Goal: Information Seeking & Learning: Learn about a topic

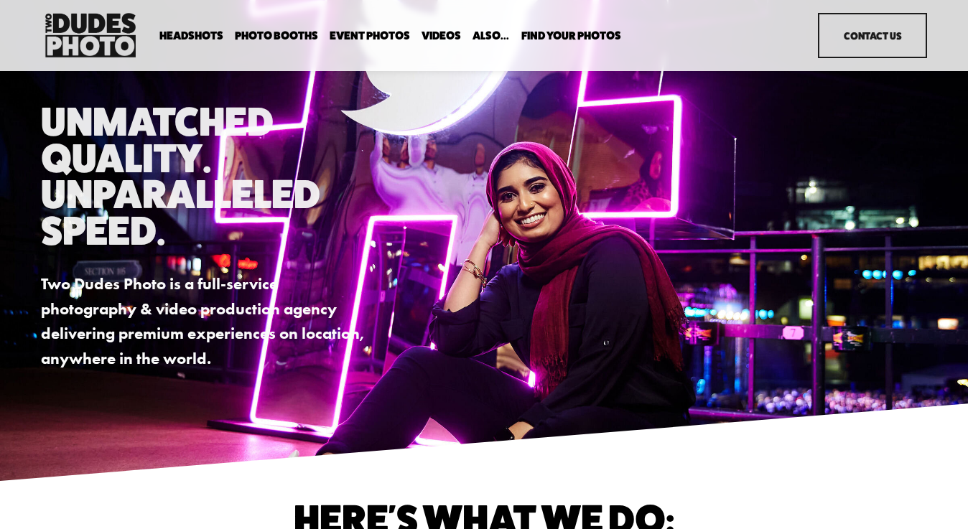
click at [0, 0] on span "Expo Headshots" at bounding box center [0, 0] width 0 height 0
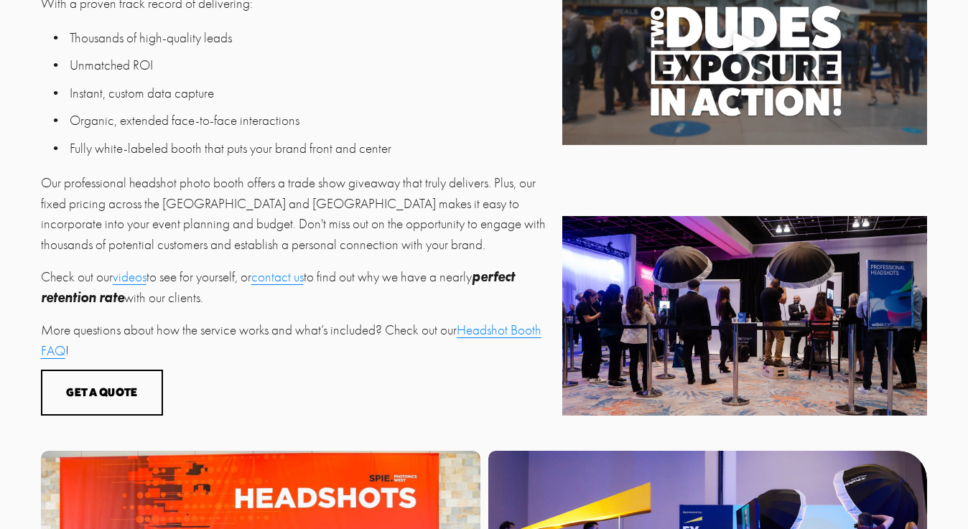
scroll to position [553, 0]
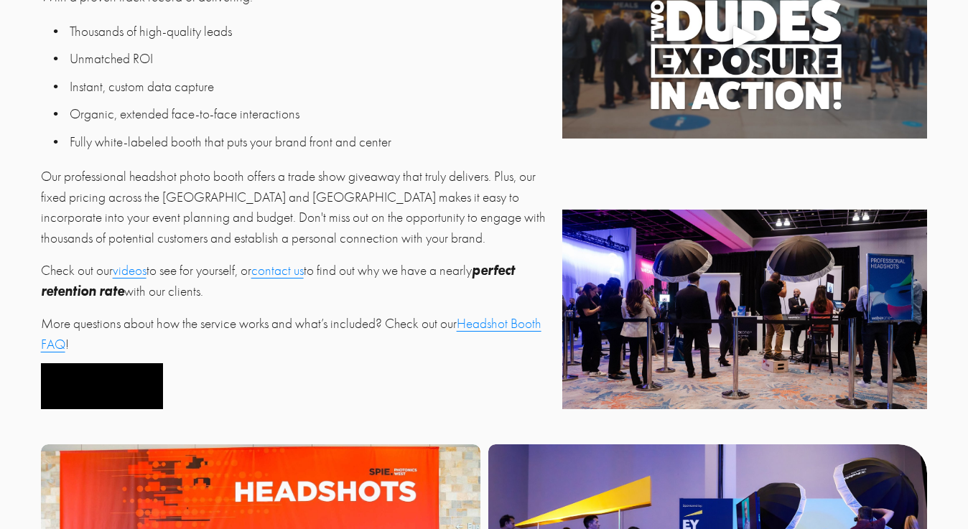
click at [80, 395] on button "Get a Quote" at bounding box center [102, 386] width 123 height 47
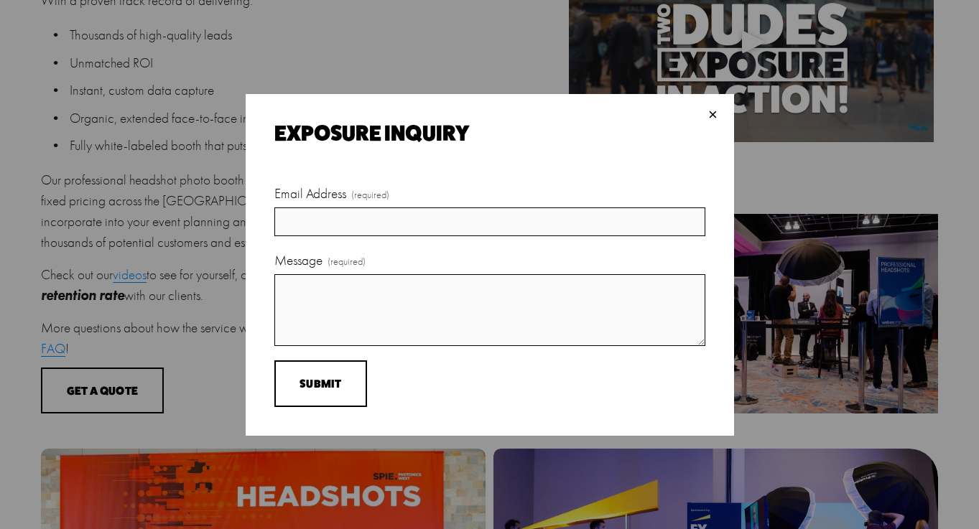
click at [707, 108] on div "×" at bounding box center [713, 115] width 16 height 16
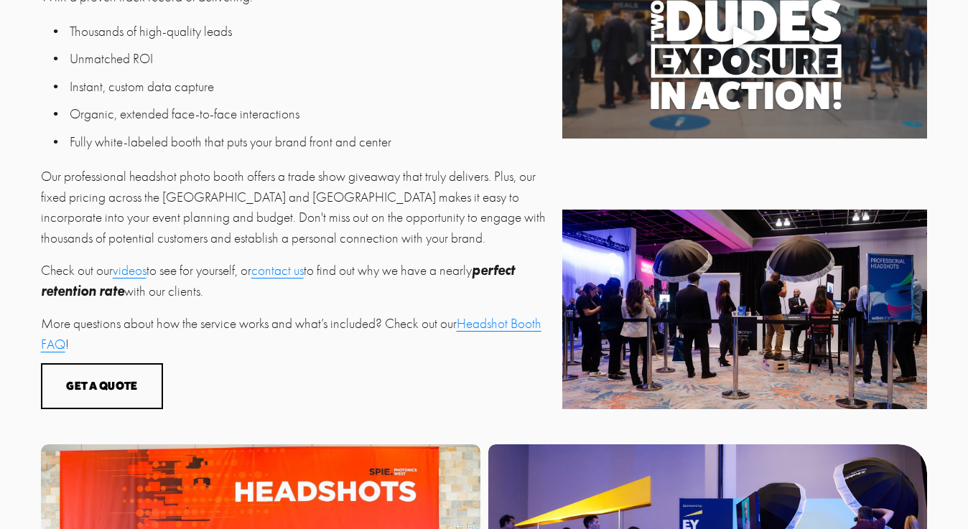
click at [504, 337] on p "More questions about how the service works and what’s included? Check out our H…" at bounding box center [298, 335] width 514 height 42
click at [502, 324] on link "Headshot Booth FAQ" at bounding box center [291, 334] width 501 height 37
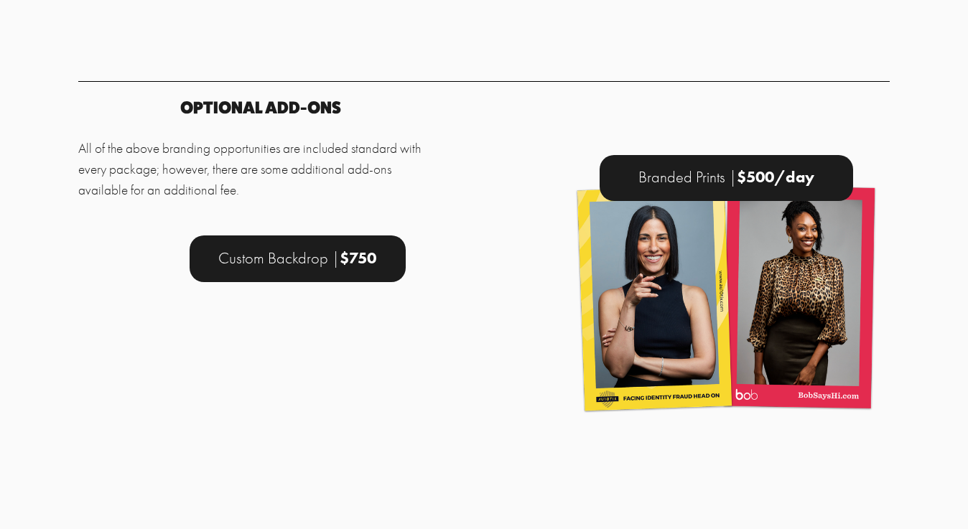
scroll to position [5095, 0]
